Goal: Transaction & Acquisition: Purchase product/service

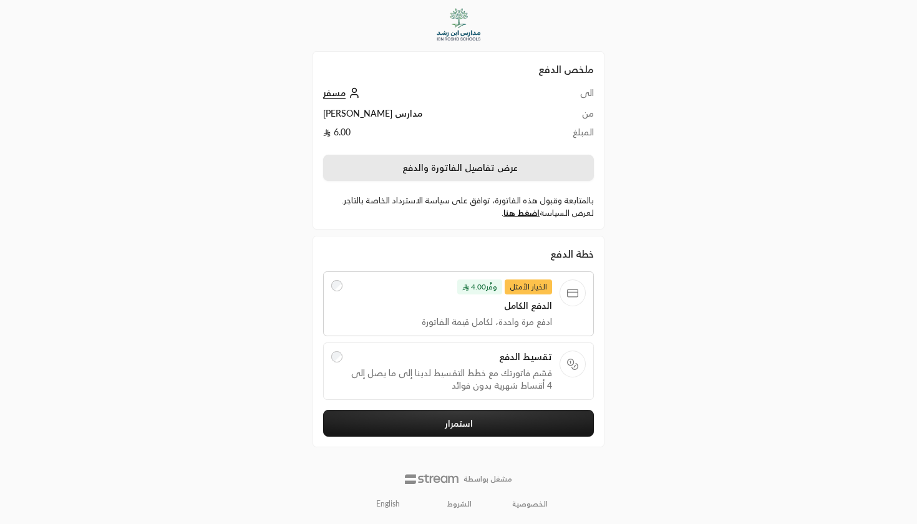
click at [445, 169] on button "عرض تفاصيل الفاتورة والدفع" at bounding box center [458, 168] width 271 height 26
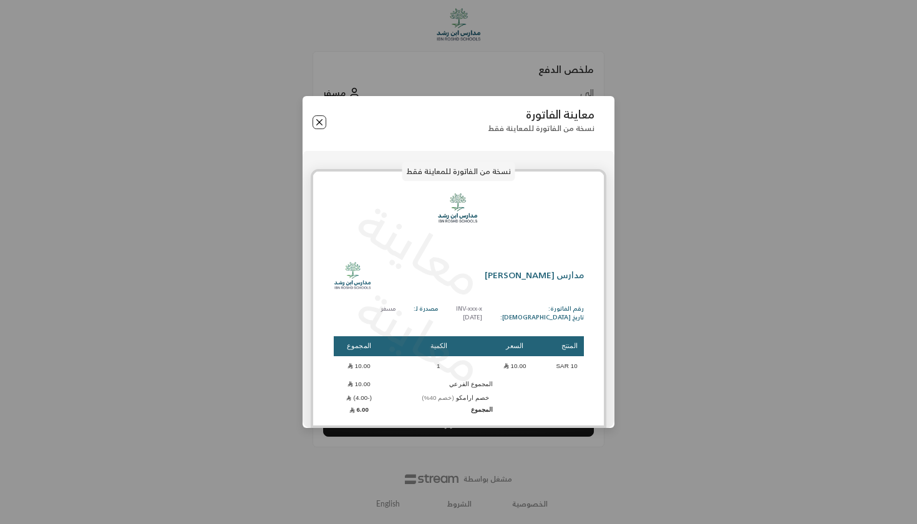
click at [321, 127] on button "Close" at bounding box center [319, 122] width 14 height 14
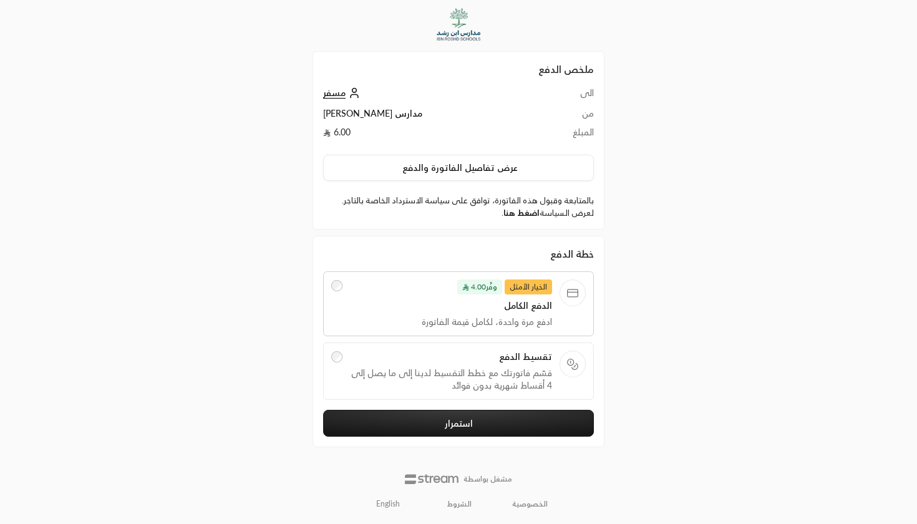
click at [510, 217] on link "اضغط هنا" at bounding box center [521, 213] width 36 height 10
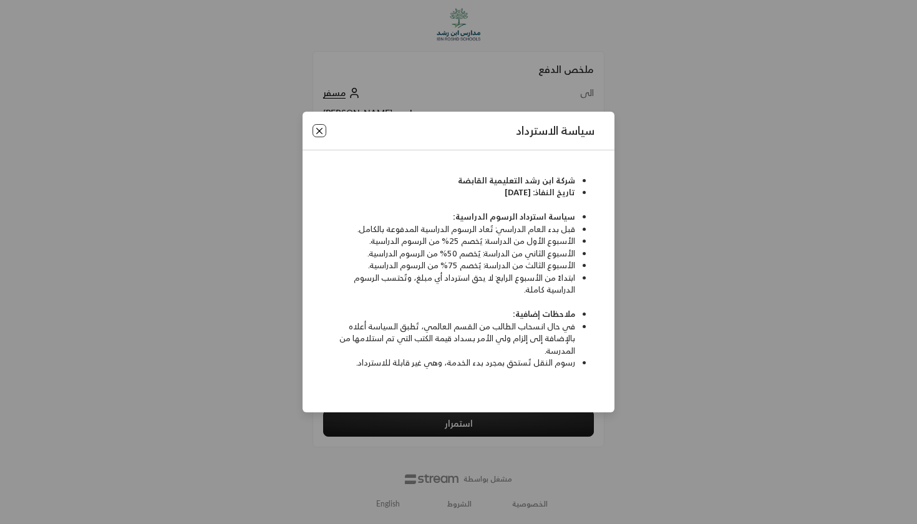
click at [318, 129] on button "Close" at bounding box center [319, 131] width 14 height 14
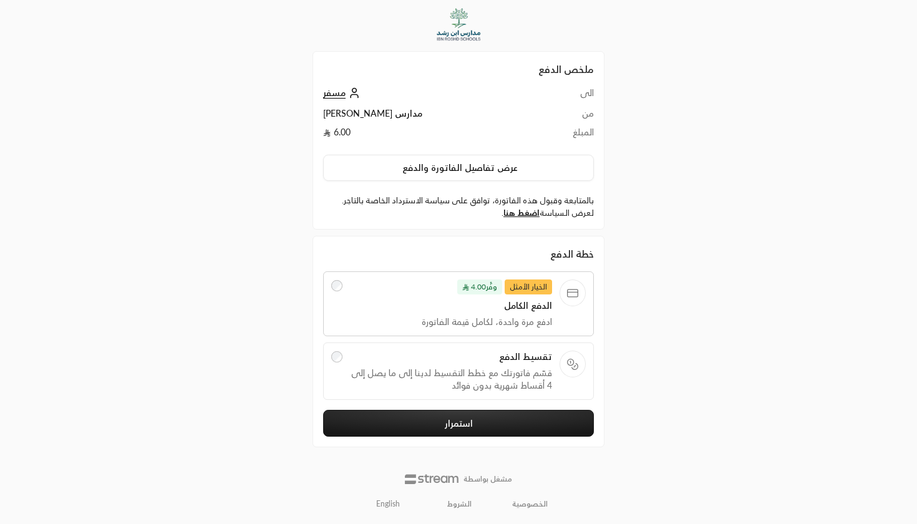
click at [450, 382] on span "قسّم فاتورتك مع خطط التقسيط لدينا إلى ما يصل إلى 4 أقساط شهرية بدون فوائد" at bounding box center [451, 379] width 203 height 25
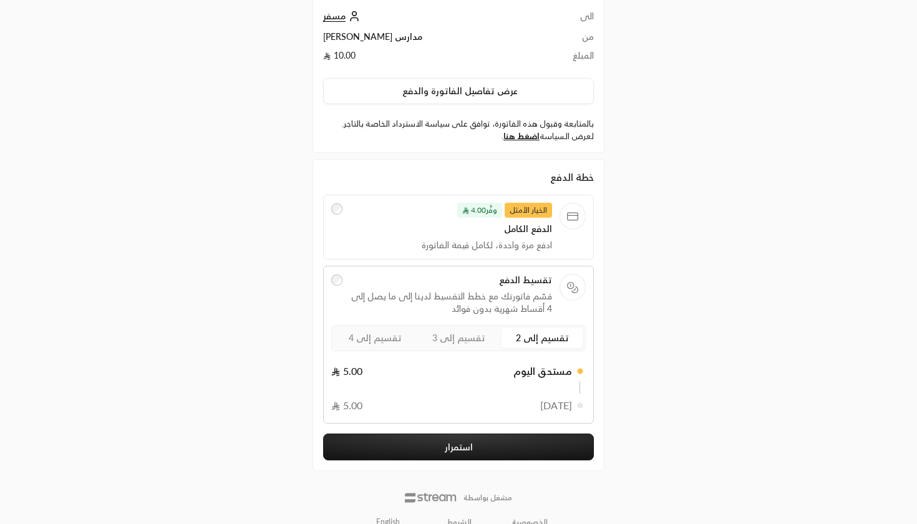
scroll to position [77, 0]
click at [486, 208] on span "وفَّر 4.00" at bounding box center [479, 209] width 45 height 15
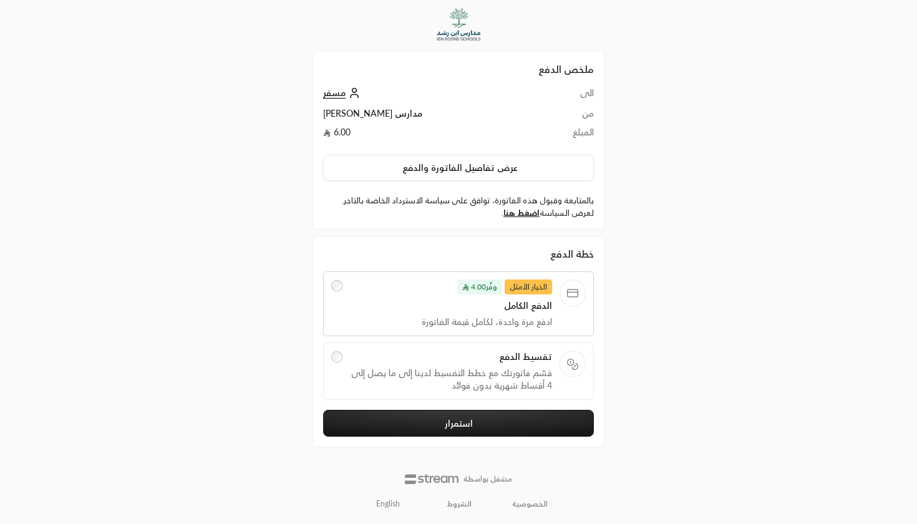
click at [475, 337] on div "الخيار الأمثل وفَّر 4.00 الدفع الكامل ادفع مرة واحدة، لكامل قيمة الفاتورة تقسيط…" at bounding box center [458, 335] width 271 height 128
click at [475, 364] on div "تقسيط الدفع قسّم فاتورتك مع خطط التقسيط لدينا إلى ما يصل إلى 4 أقساط شهرية بدون…" at bounding box center [451, 370] width 203 height 41
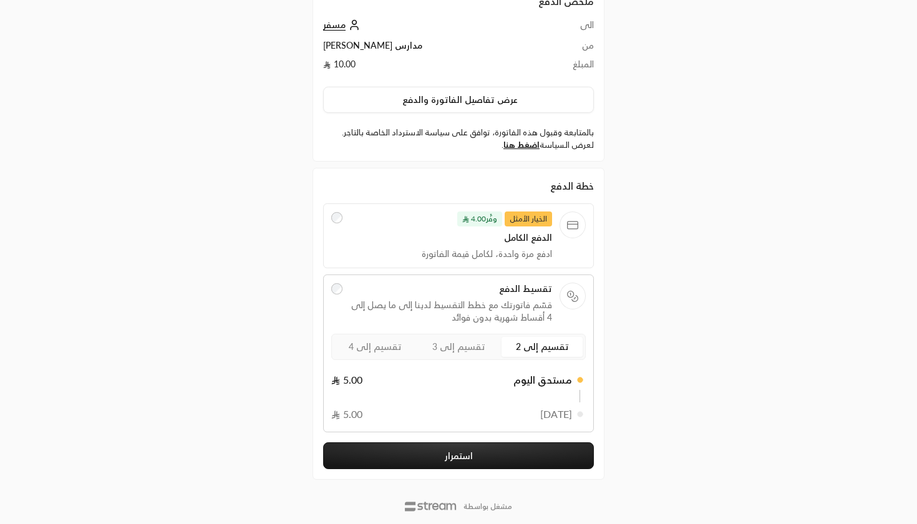
scroll to position [70, 0]
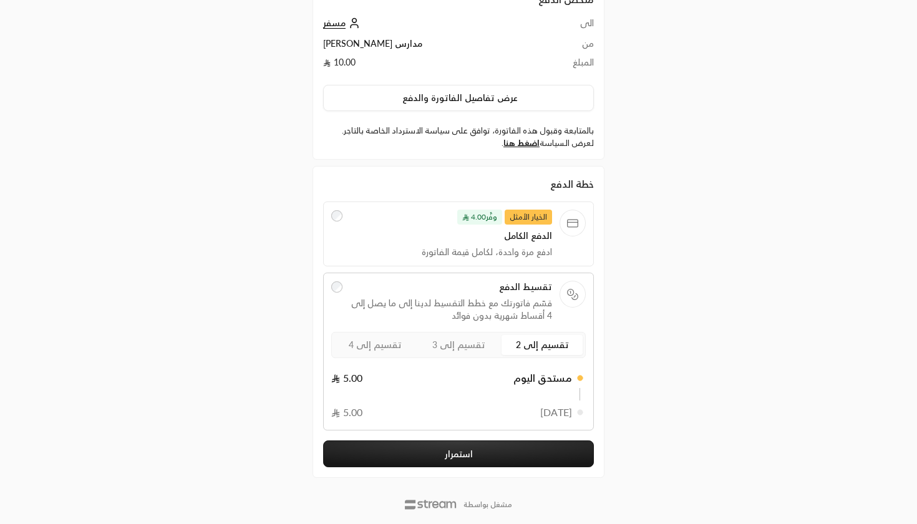
click at [380, 347] on span "تقسيم إلى 4" at bounding box center [375, 344] width 53 height 11
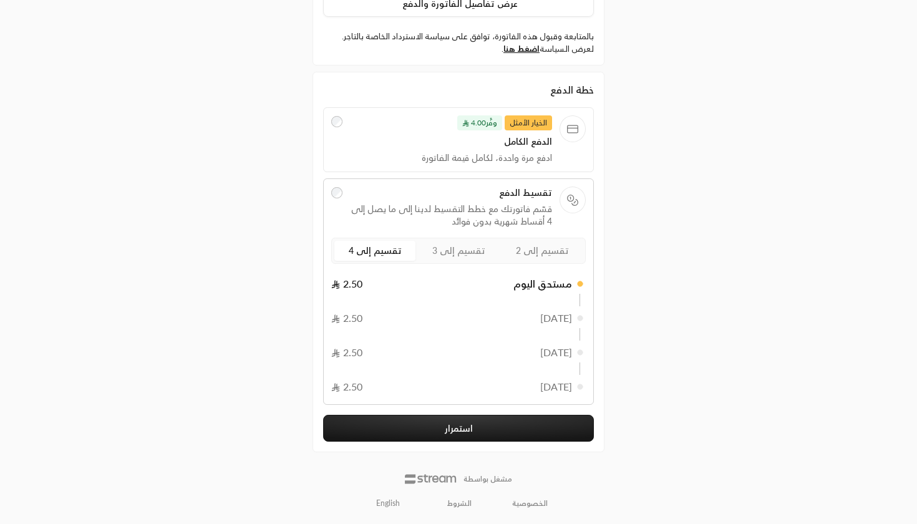
scroll to position [163, 0]
click at [430, 428] on button "استمرار" at bounding box center [458, 428] width 271 height 27
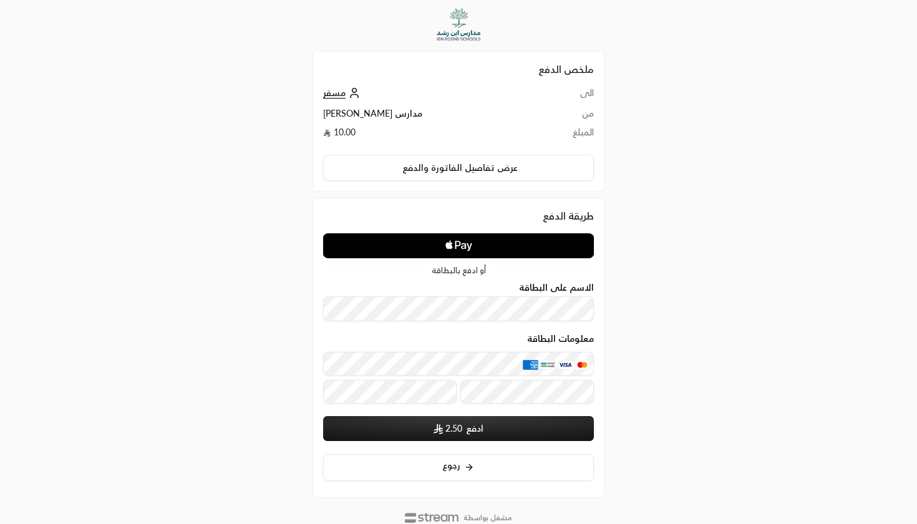
click at [481, 247] on icon "Apple Logo" at bounding box center [458, 245] width 135 height 22
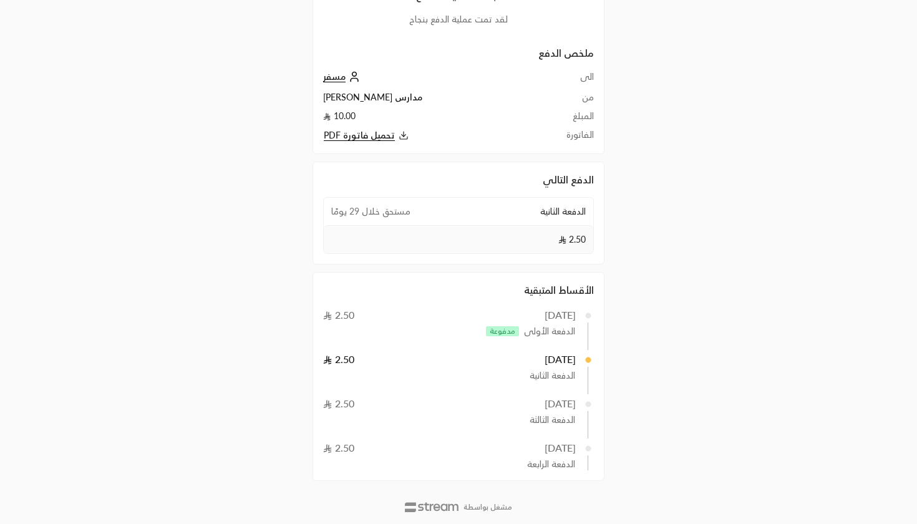
scroll to position [132, 0]
click at [340, 76] on span "مسفر" at bounding box center [334, 76] width 22 height 11
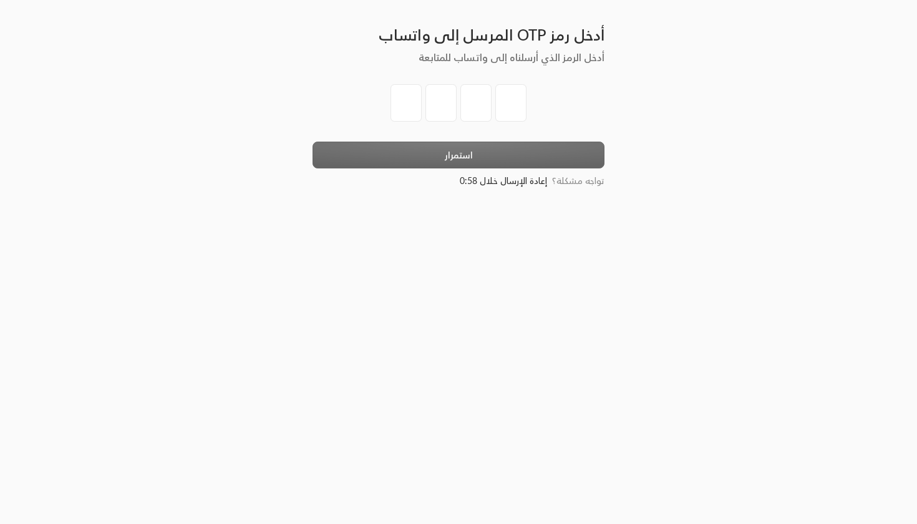
click at [402, 113] on input "tel" at bounding box center [405, 102] width 31 height 37
type input "7"
type input "9"
type input "8"
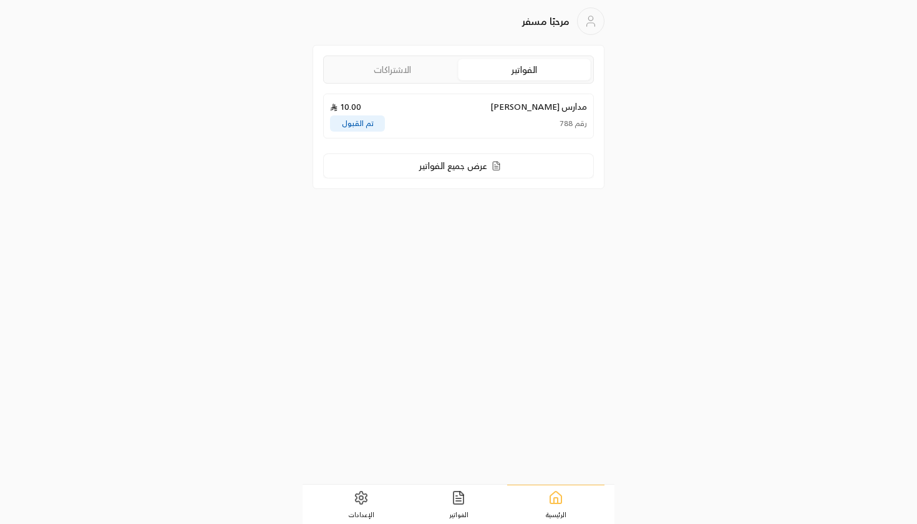
click at [423, 124] on div "رقم 788 تم القبول" at bounding box center [458, 123] width 257 height 16
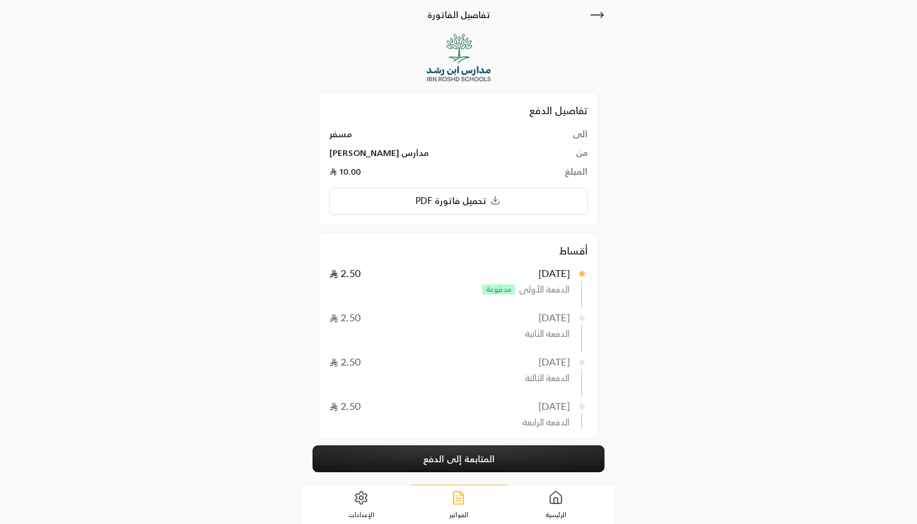
click at [432, 450] on link "المتابعة إلى الدفع" at bounding box center [458, 458] width 292 height 27
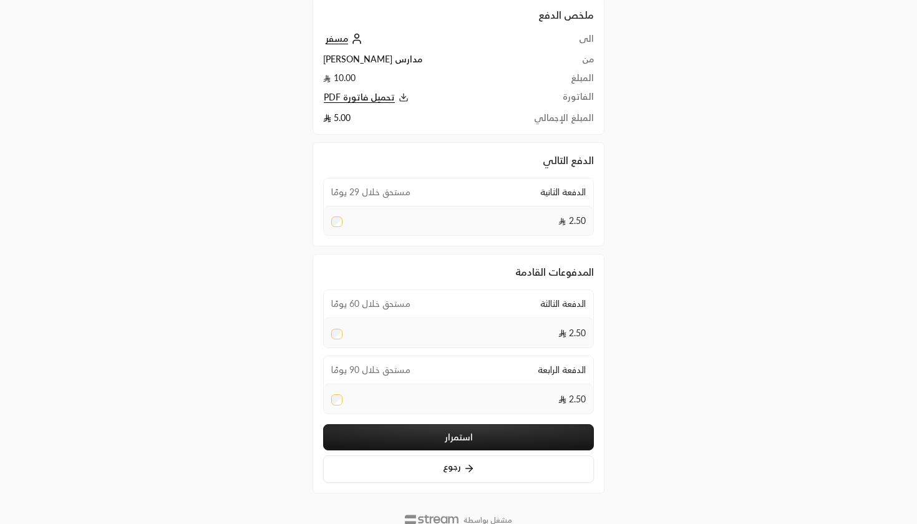
scroll to position [76, 0]
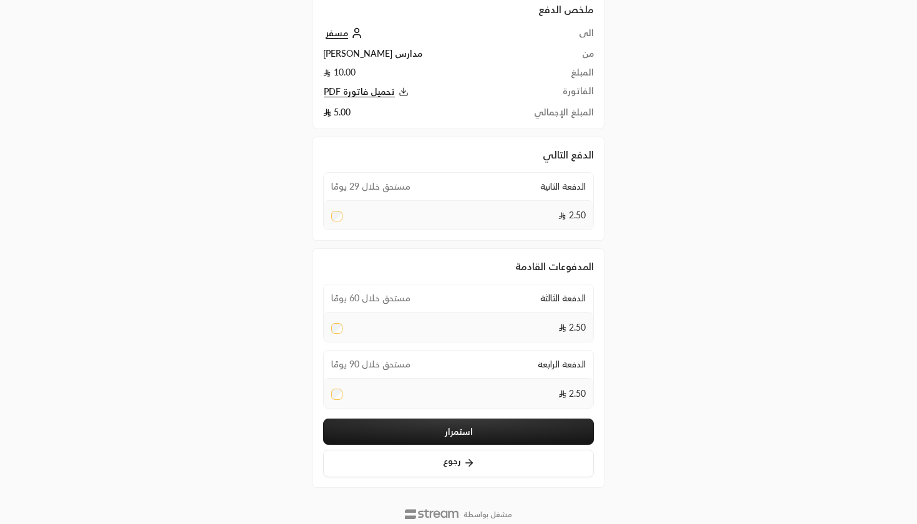
click at [339, 406] on div "2.50" at bounding box center [458, 393] width 269 height 30
click at [415, 2] on h2 "ملخص الدفع" at bounding box center [458, 9] width 271 height 15
